Goal: Transaction & Acquisition: Purchase product/service

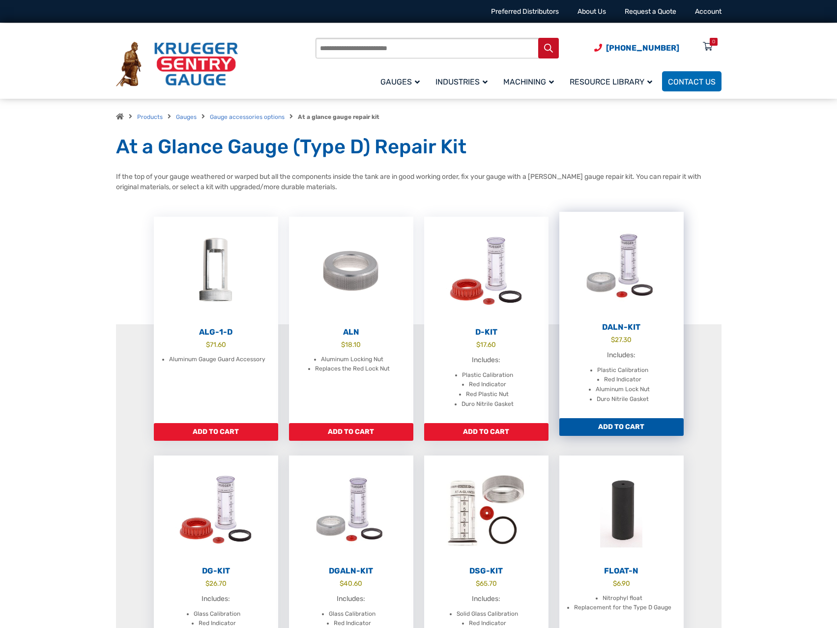
click at [628, 324] on h2 "DALN-Kit" at bounding box center [622, 328] width 124 height 10
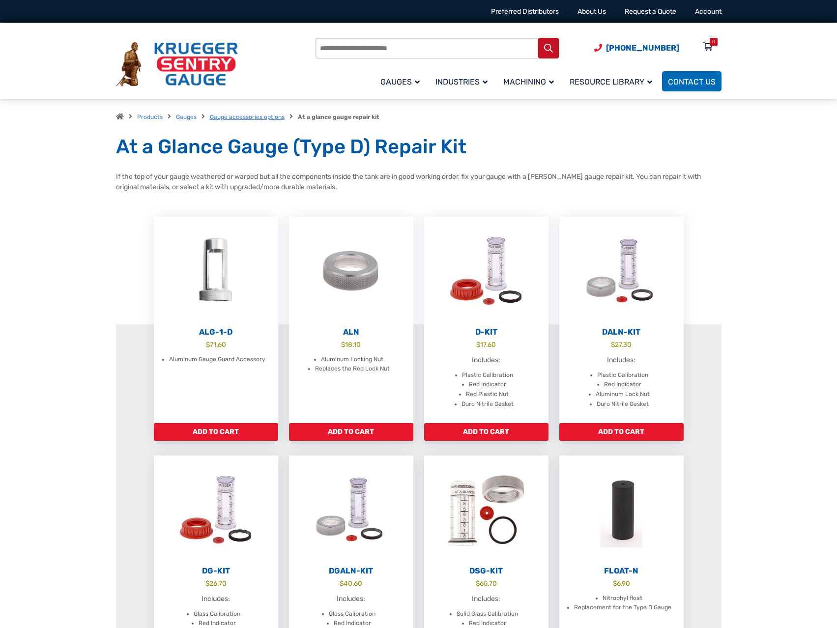
click at [264, 118] on link "Gauge accessories options" at bounding box center [247, 117] width 75 height 7
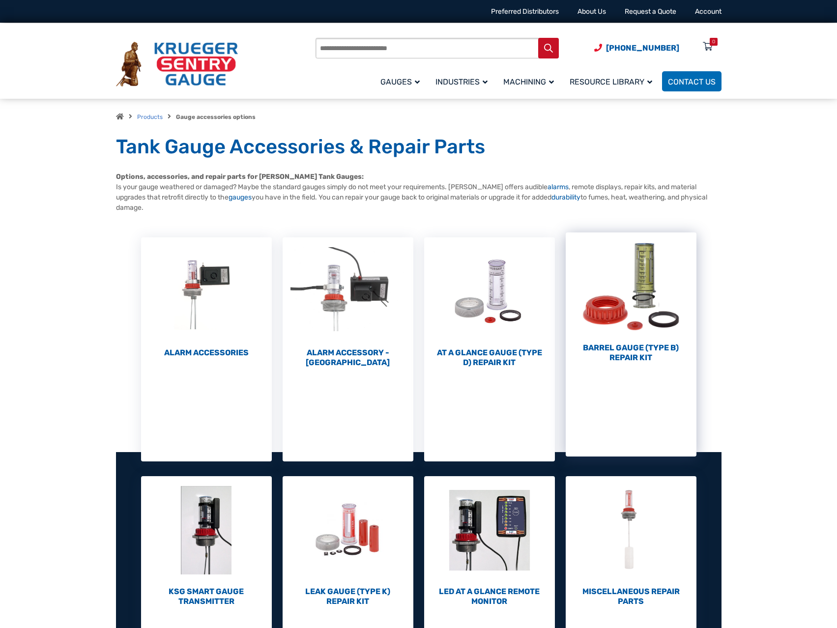
click at [633, 348] on h2 "Barrel Gauge (Type B) Repair Kit (10)" at bounding box center [631, 353] width 131 height 20
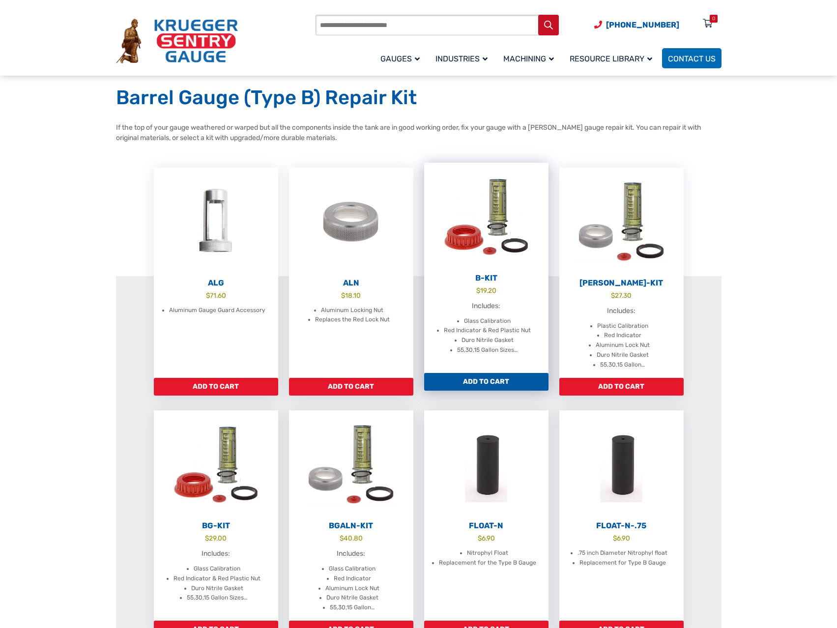
scroll to position [98, 0]
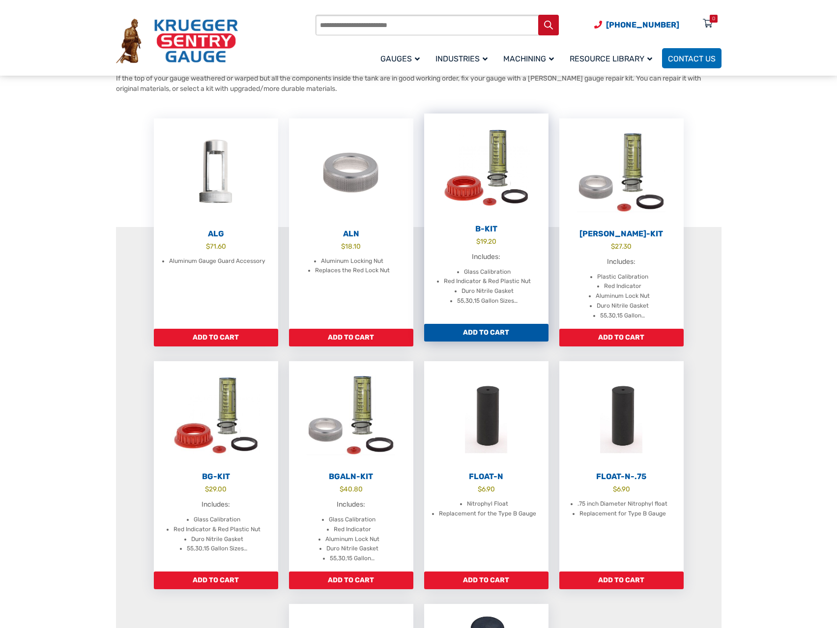
click at [494, 247] on link "B-Kit $ 19.20 Includes: Glass Calibration Red Indicator & Red Plastic Nut Duro …" at bounding box center [486, 219] width 124 height 210
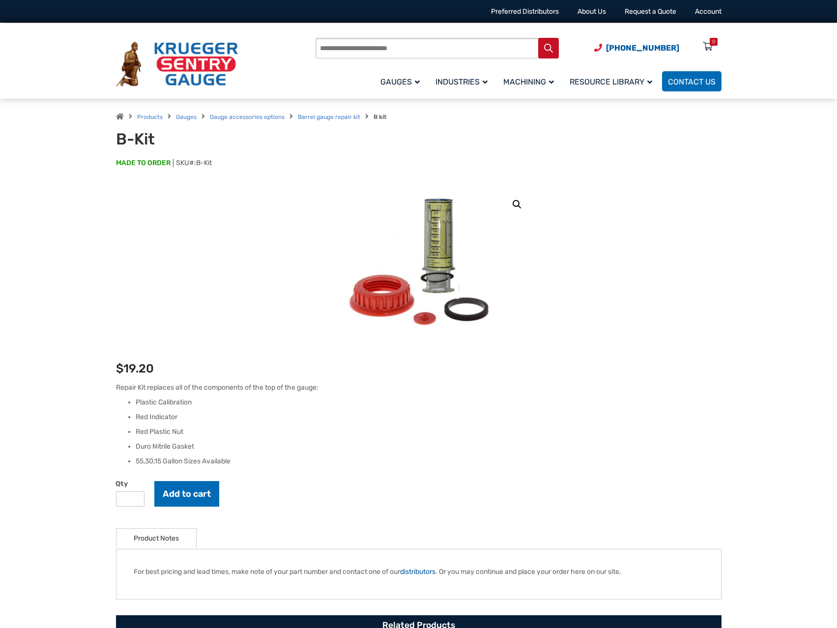
scroll to position [49, 0]
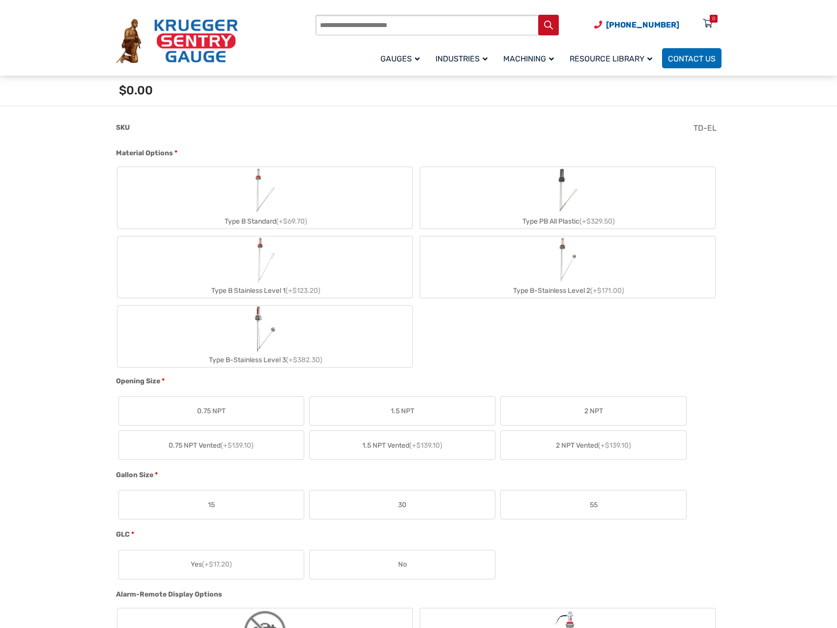
scroll to position [393, 0]
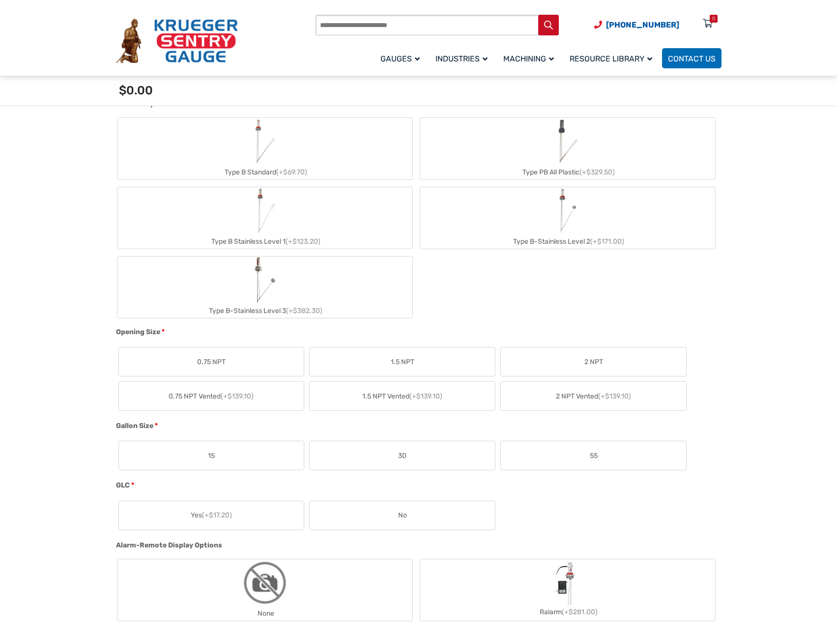
click at [562, 450] on label "55" at bounding box center [593, 456] width 185 height 29
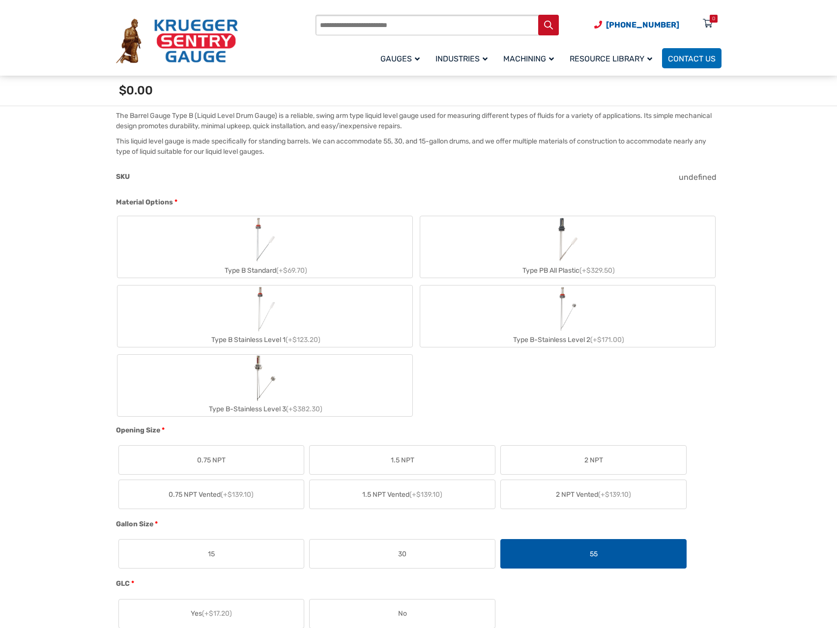
scroll to position [246, 0]
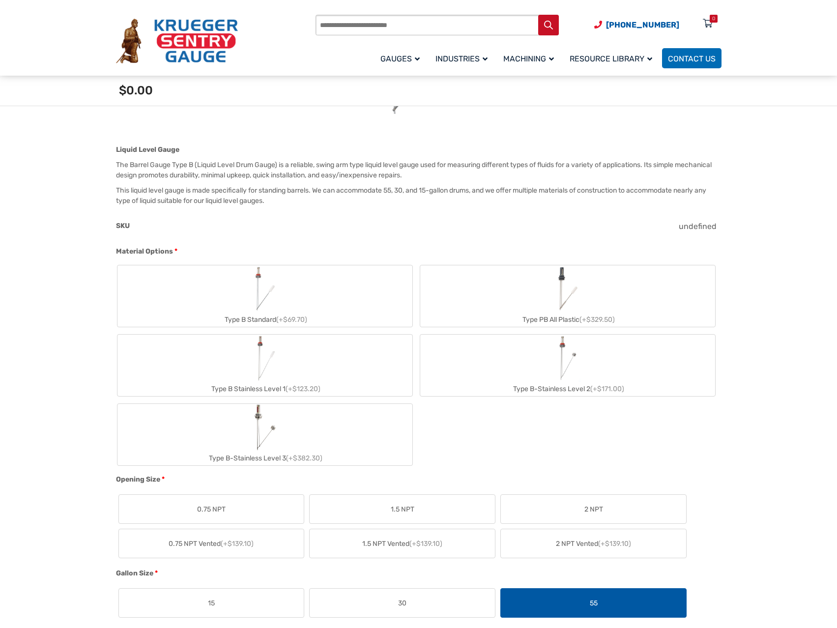
click at [270, 319] on div "Type B Standard (+$69.70)" at bounding box center [265, 320] width 295 height 14
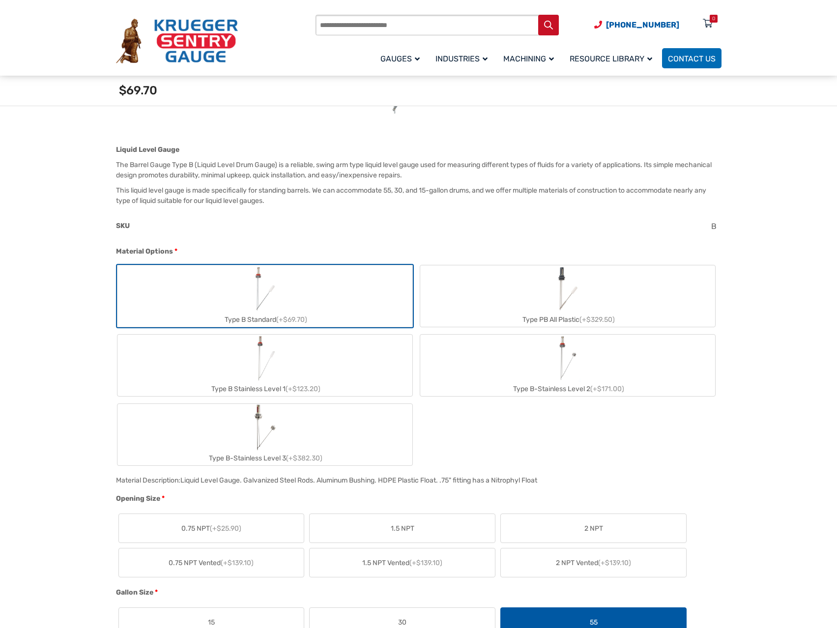
click at [277, 313] on div "Type B Standard (+$69.70)" at bounding box center [265, 320] width 295 height 14
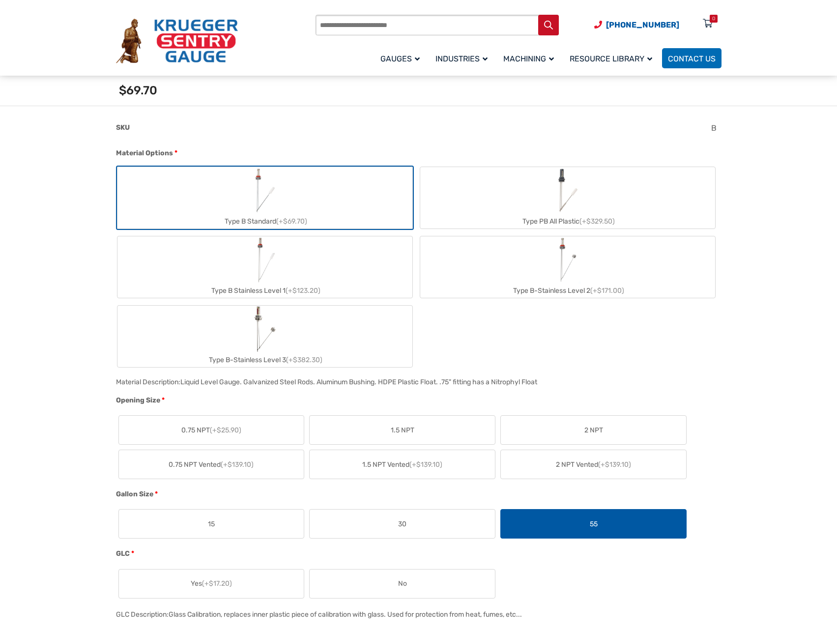
click at [598, 433] on span "2 NPT" at bounding box center [594, 430] width 19 height 10
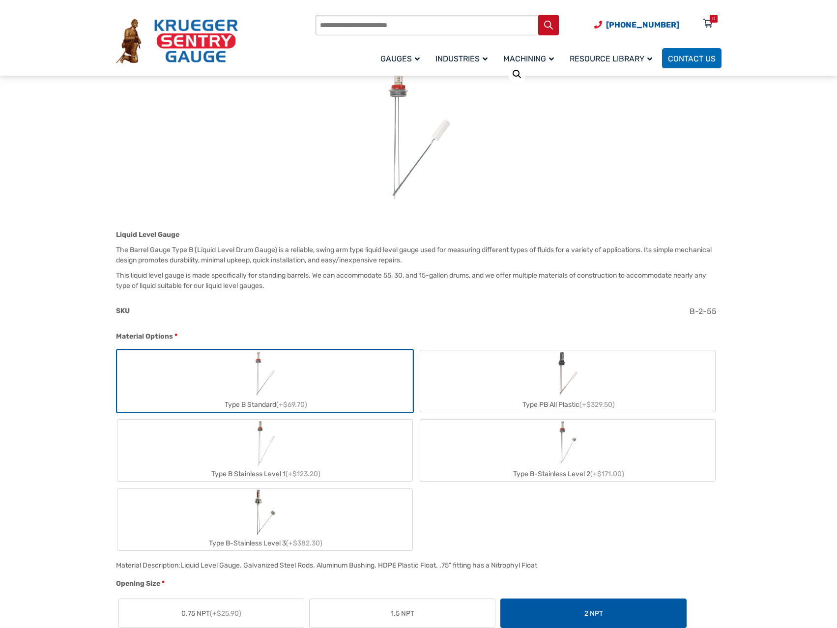
scroll to position [0, 0]
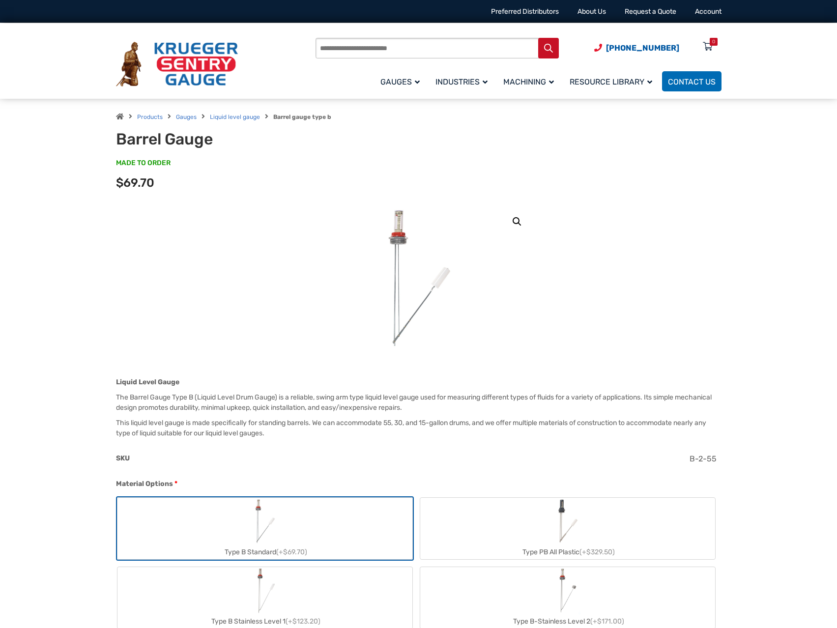
click at [326, 585] on label "Type B Stainless Level 1 (+$123.20)" at bounding box center [265, 598] width 295 height 61
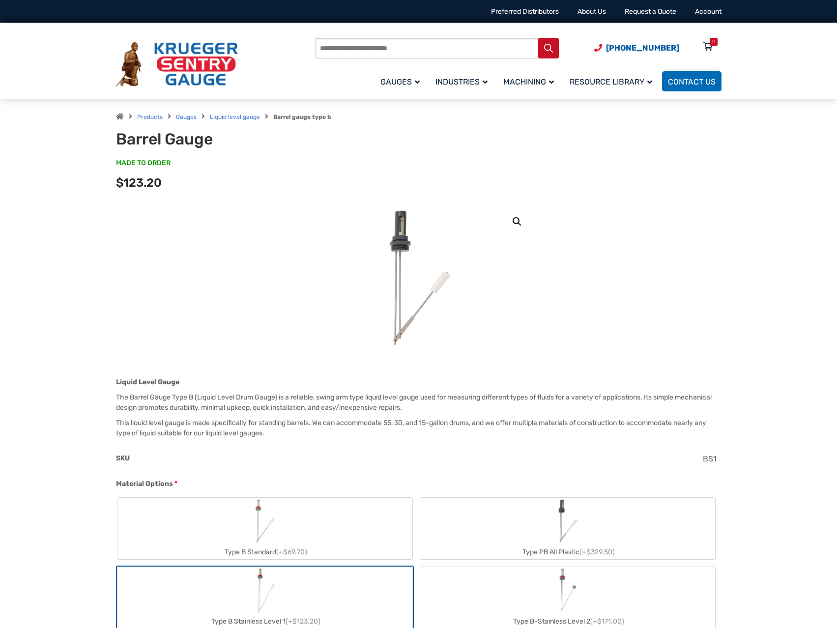
click at [314, 537] on label "Type B Standard (+$69.70)" at bounding box center [265, 528] width 295 height 61
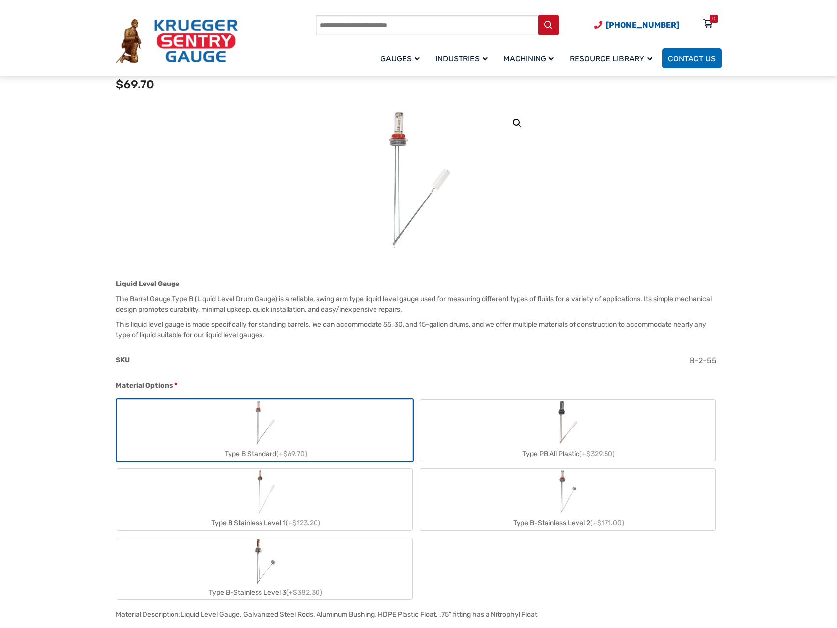
scroll to position [197, 0]
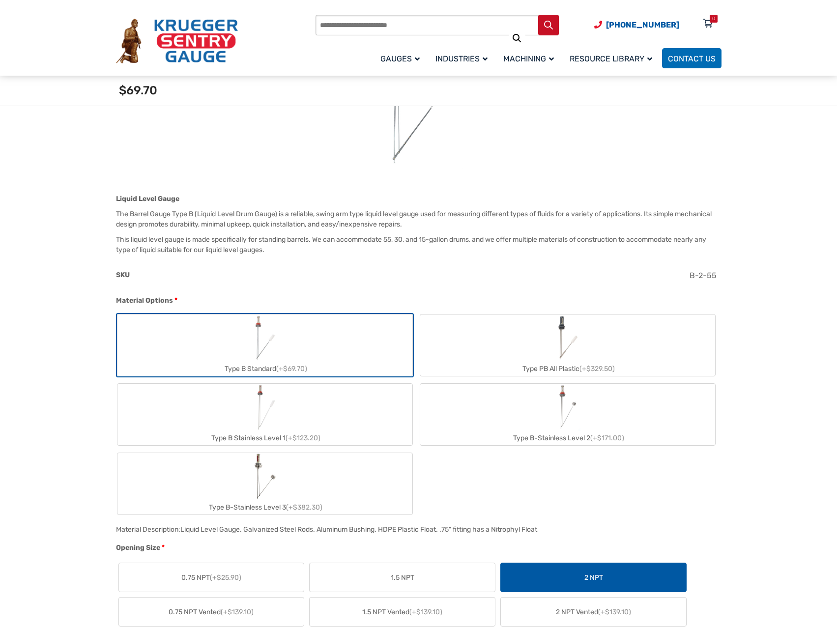
click at [547, 423] on label "Type B-Stainless Level 2 (+$171.00)" at bounding box center [567, 414] width 295 height 61
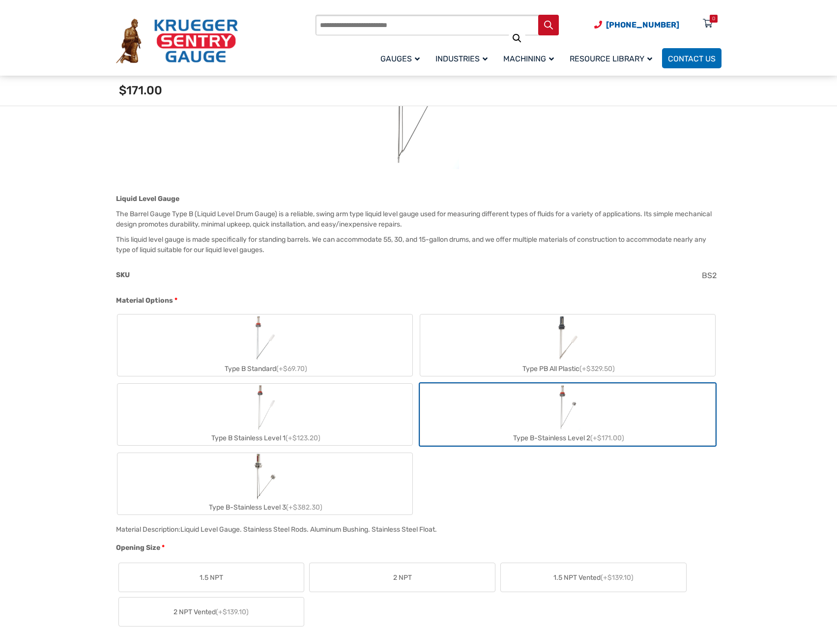
click at [311, 339] on label "Type B Standard (+$69.70)" at bounding box center [265, 345] width 295 height 61
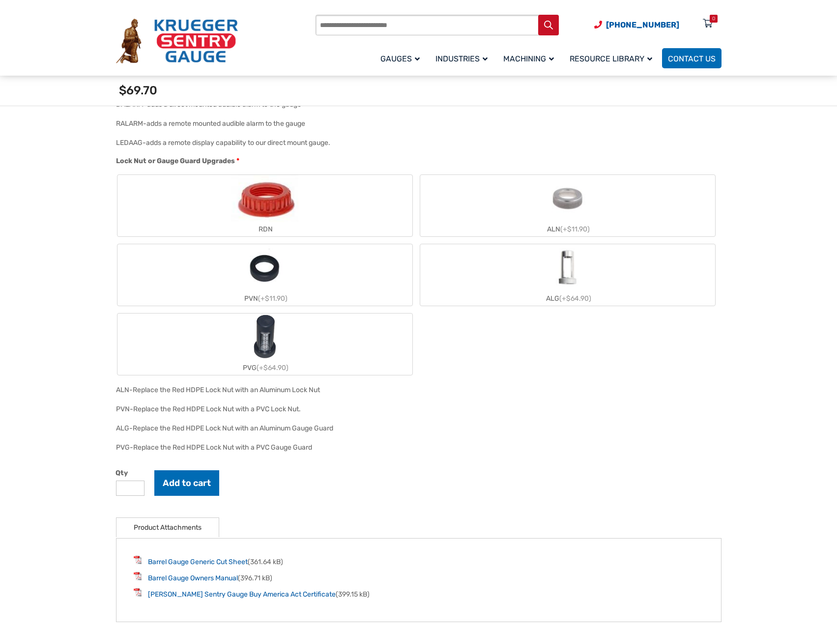
scroll to position [934, 0]
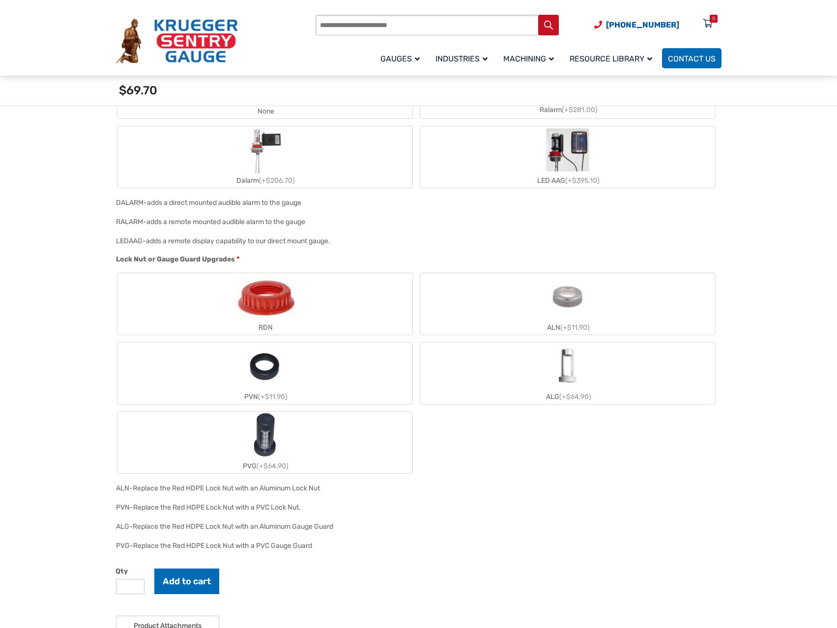
click at [557, 318] on img "ALN" at bounding box center [567, 296] width 47 height 47
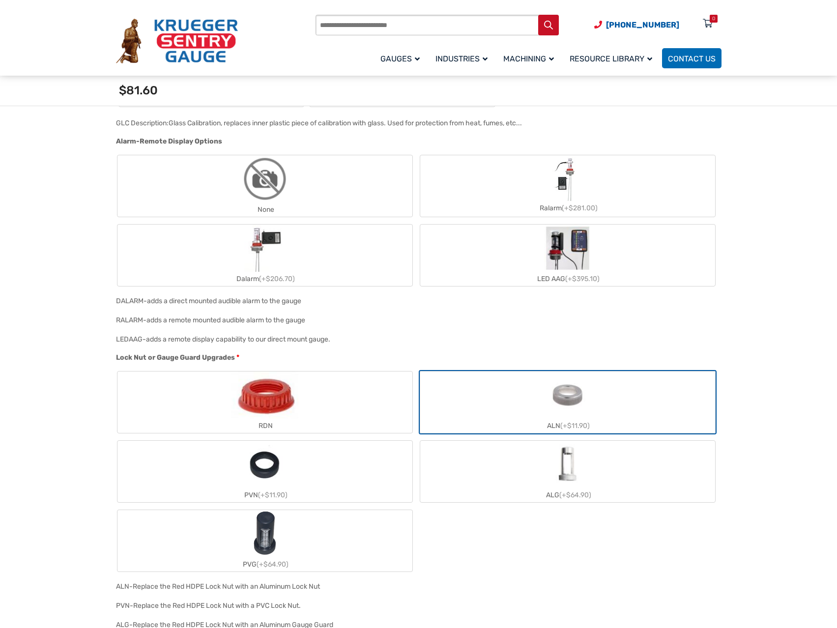
scroll to position [1229, 0]
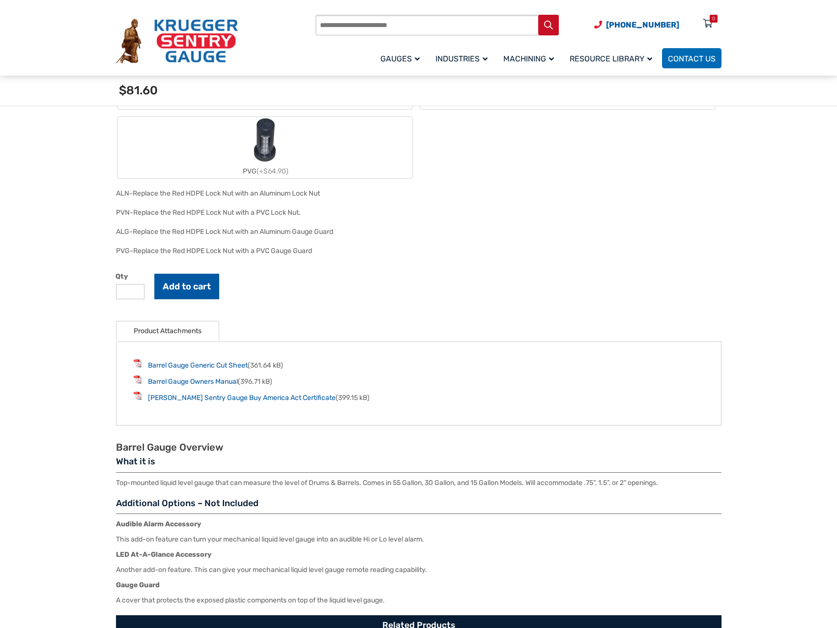
click at [198, 282] on button "Add to cart" at bounding box center [186, 287] width 65 height 26
